Goal: Task Accomplishment & Management: Complete application form

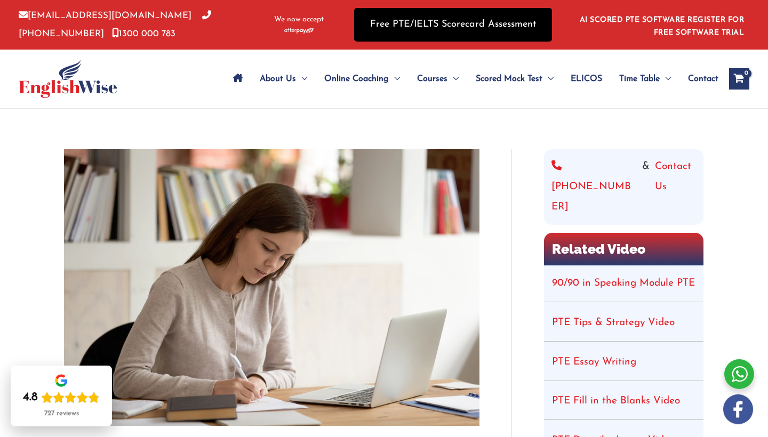
click at [425, 19] on link "Free PTE/IELTS Scorecard Assessment" at bounding box center [453, 25] width 198 height 34
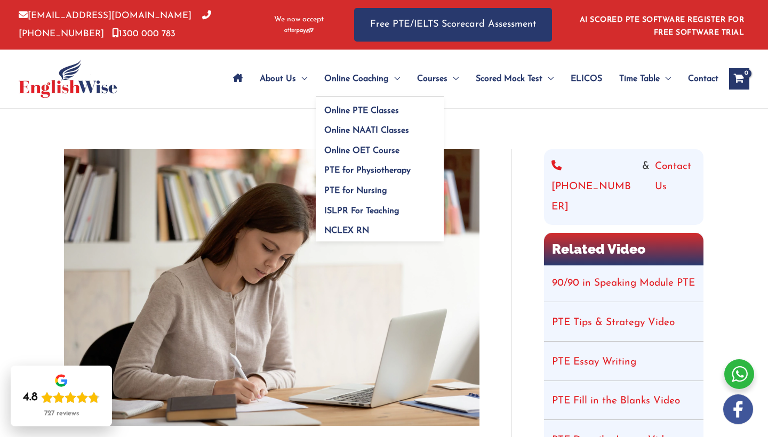
click at [324, 81] on span "Online Coaching" at bounding box center [356, 78] width 65 height 37
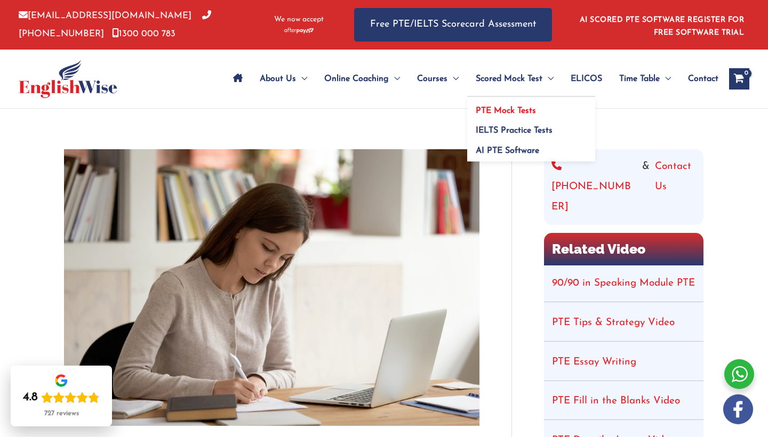
click at [503, 115] on span "PTE Mock Tests" at bounding box center [506, 111] width 60 height 9
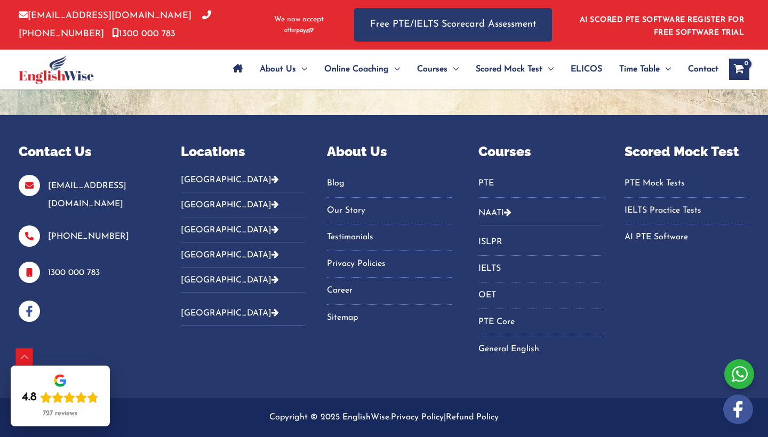
scroll to position [535, 0]
